Goal: Transaction & Acquisition: Obtain resource

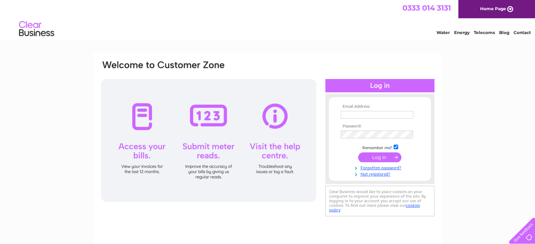
type input "kushjain59@hotmail.co.uk"
click at [376, 157] on input "submit" at bounding box center [379, 158] width 43 height 10
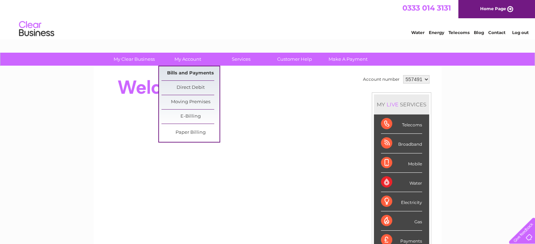
click at [195, 69] on link "Bills and Payments" at bounding box center [190, 73] width 58 height 14
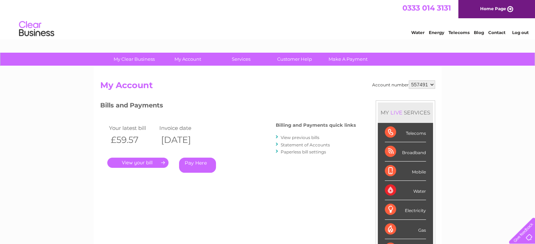
click at [200, 126] on td "Invoice date" at bounding box center [183, 127] width 51 height 9
click at [141, 160] on link "." at bounding box center [137, 163] width 61 height 10
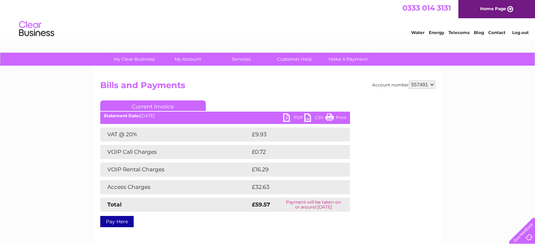
click at [297, 115] on link "PDF" at bounding box center [293, 119] width 21 height 10
click at [267, 4] on div "0333 014 3131 Home Page" at bounding box center [267, 9] width 535 height 18
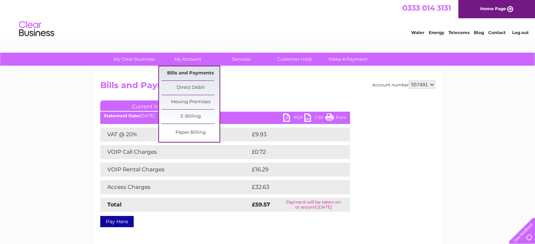
click at [185, 71] on link "Bills and Payments" at bounding box center [190, 73] width 58 height 14
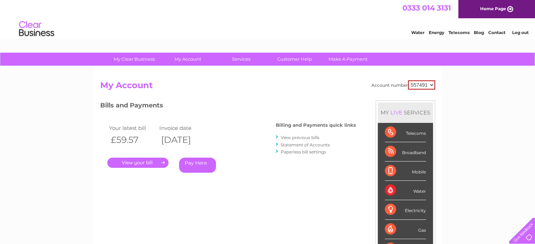
click at [296, 136] on link "View previous bills" at bounding box center [300, 137] width 39 height 5
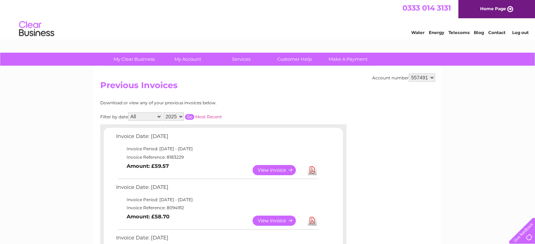
click at [269, 219] on link "View" at bounding box center [278, 221] width 52 height 10
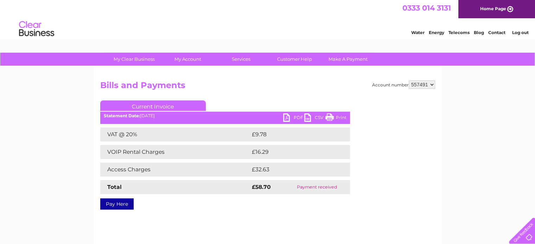
click at [296, 117] on link "PDF" at bounding box center [293, 119] width 21 height 10
click at [402, 33] on div "Water Energy Telecoms Blog Contact Log out" at bounding box center [466, 30] width 138 height 14
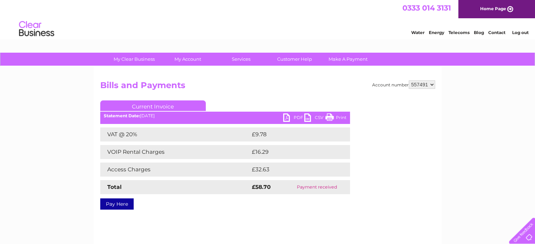
click at [220, 84] on h2 "Bills and Payments" at bounding box center [267, 87] width 335 height 13
click at [430, 83] on select "557491 557493 902048 904079" at bounding box center [422, 85] width 26 height 8
select select "902048"
click at [409, 81] on select "557491 557493 902048 904079" at bounding box center [422, 85] width 26 height 8
click at [428, 108] on div at bounding box center [407, 143] width 55 height 84
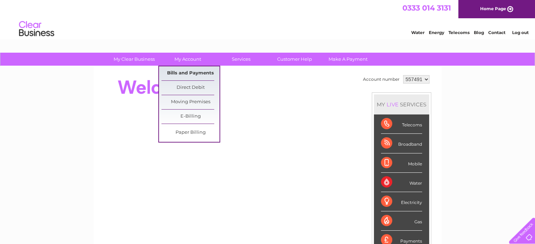
click at [188, 71] on link "Bills and Payments" at bounding box center [190, 73] width 58 height 14
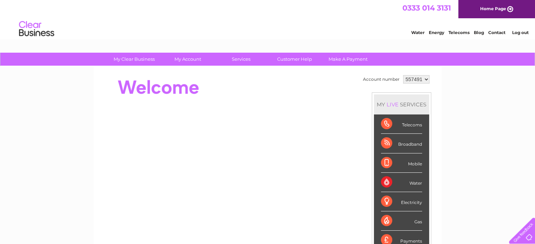
click at [266, 77] on div at bounding box center [228, 87] width 256 height 28
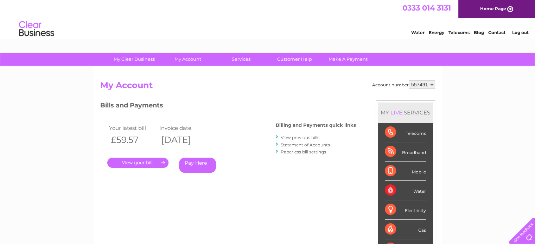
click at [432, 83] on select "557491 557493 902048 904079" at bounding box center [422, 85] width 26 height 8
select select "902048"
click at [409, 81] on select "557491 557493 902048 904079" at bounding box center [422, 85] width 26 height 8
click at [428, 108] on div "MY LIVE SERVICES" at bounding box center [405, 113] width 55 height 20
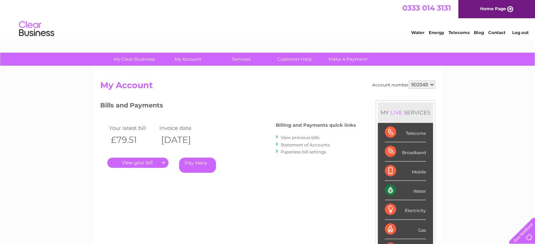
click at [428, 108] on div "MY LIVE SERVICES" at bounding box center [405, 113] width 55 height 20
click at [311, 136] on link "View previous bills" at bounding box center [300, 137] width 39 height 5
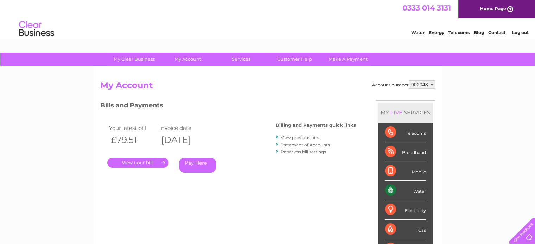
click at [311, 136] on link "View previous bills" at bounding box center [300, 137] width 39 height 5
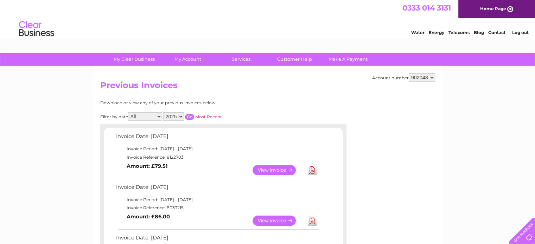
click at [283, 177] on td "View" at bounding box center [278, 171] width 55 height 14
click at [267, 219] on link "View" at bounding box center [278, 221] width 52 height 10
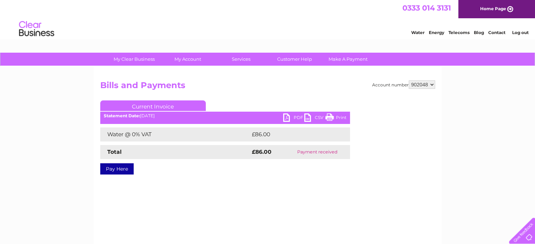
click at [296, 118] on link "PDF" at bounding box center [293, 119] width 21 height 10
click at [294, 113] on ul "Current Invoice" at bounding box center [225, 107] width 250 height 13
click at [296, 117] on link "PDF" at bounding box center [293, 119] width 21 height 10
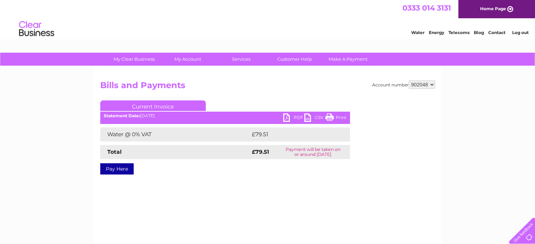
click at [296, 117] on link "PDF" at bounding box center [293, 119] width 21 height 10
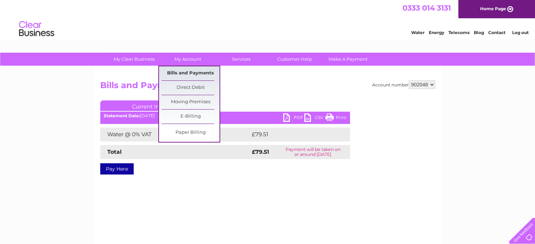
click at [185, 69] on link "Bills and Payments" at bounding box center [190, 73] width 58 height 14
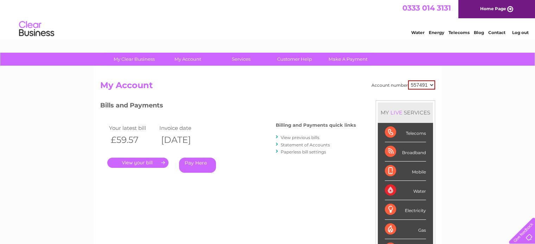
click at [187, 73] on div "Account number 557491 557493 902048 904079 My Account MY LIVE SERVICES Telecoms…" at bounding box center [268, 182] width 348 height 233
click at [430, 85] on select "557491 557493 902048 904079" at bounding box center [421, 85] width 27 height 9
select select "902048"
click at [408, 81] on select "557491 557493 902048 904079" at bounding box center [421, 85] width 27 height 9
click at [135, 162] on link "." at bounding box center [137, 163] width 61 height 10
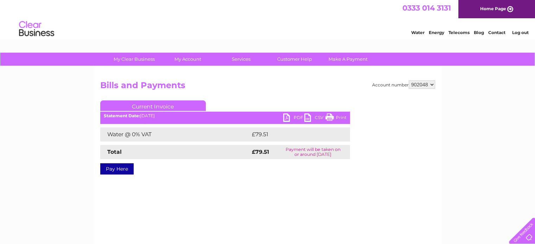
click at [298, 114] on link "PDF" at bounding box center [293, 119] width 21 height 10
click at [298, 117] on link "PDF" at bounding box center [293, 119] width 21 height 10
